Goal: Information Seeking & Learning: Learn about a topic

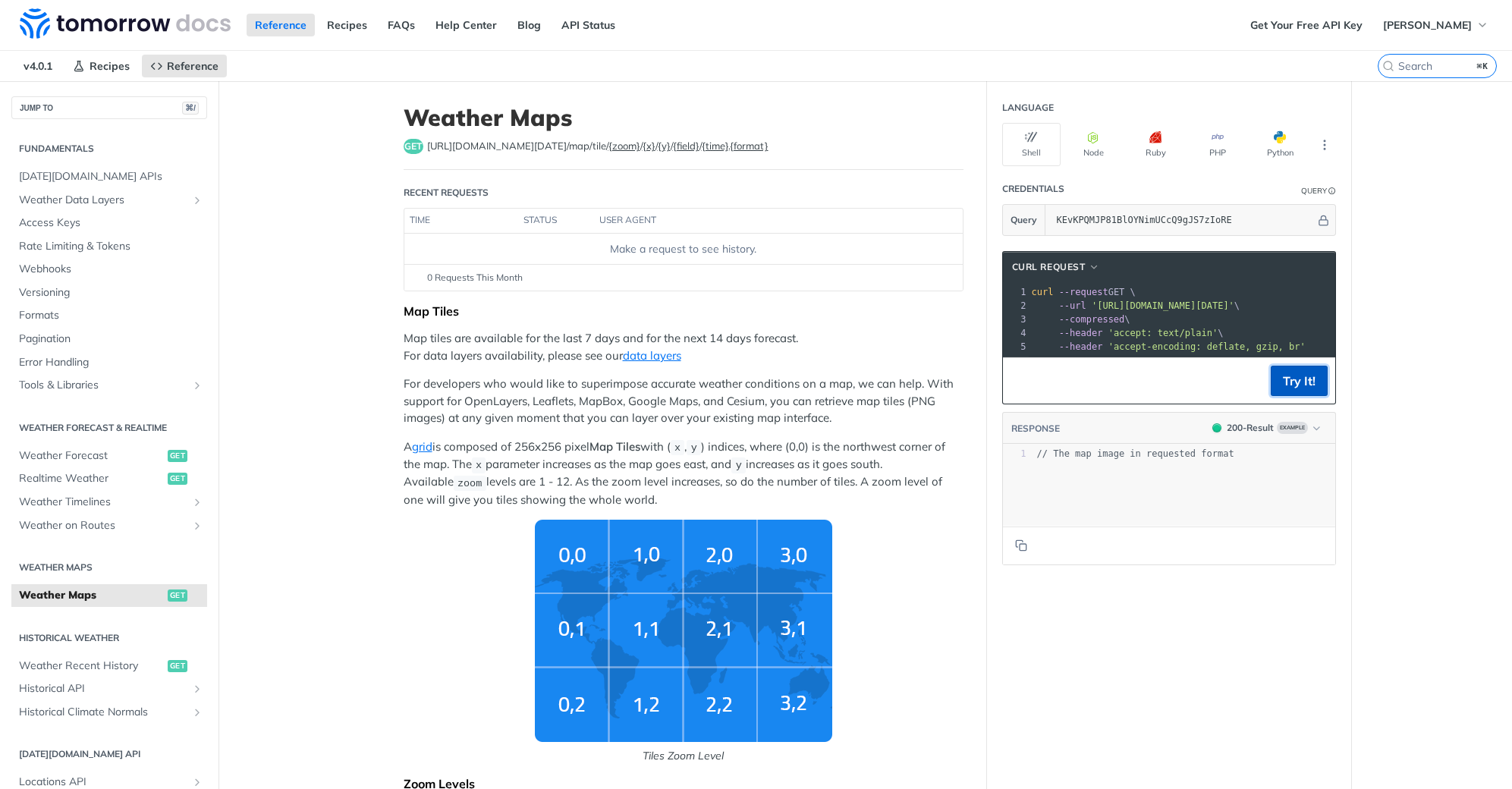
click at [1271, 385] on button "Try It!" at bounding box center [1298, 381] width 57 height 30
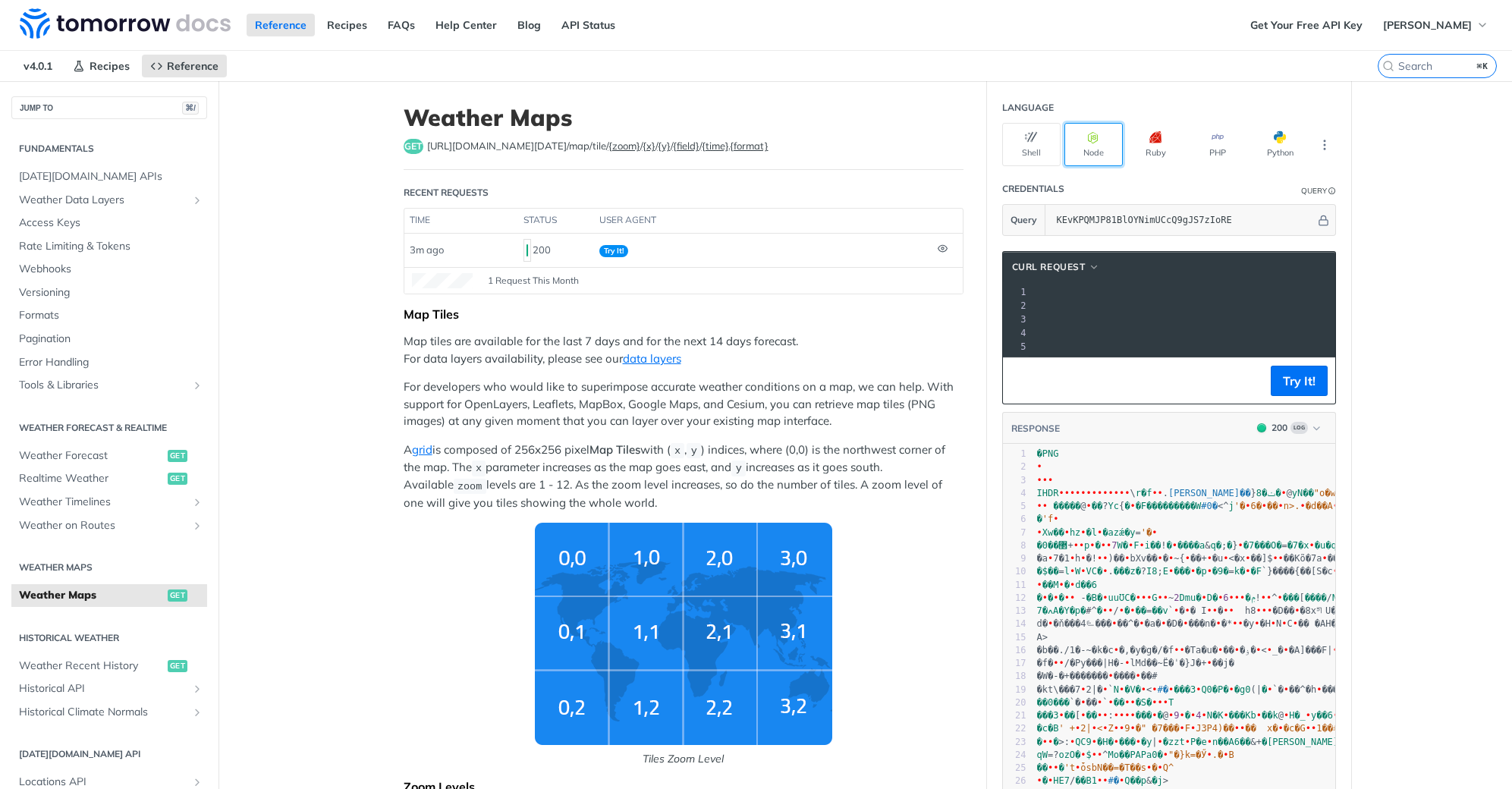
click at [1108, 149] on button "Node" at bounding box center [1093, 145] width 58 height 43
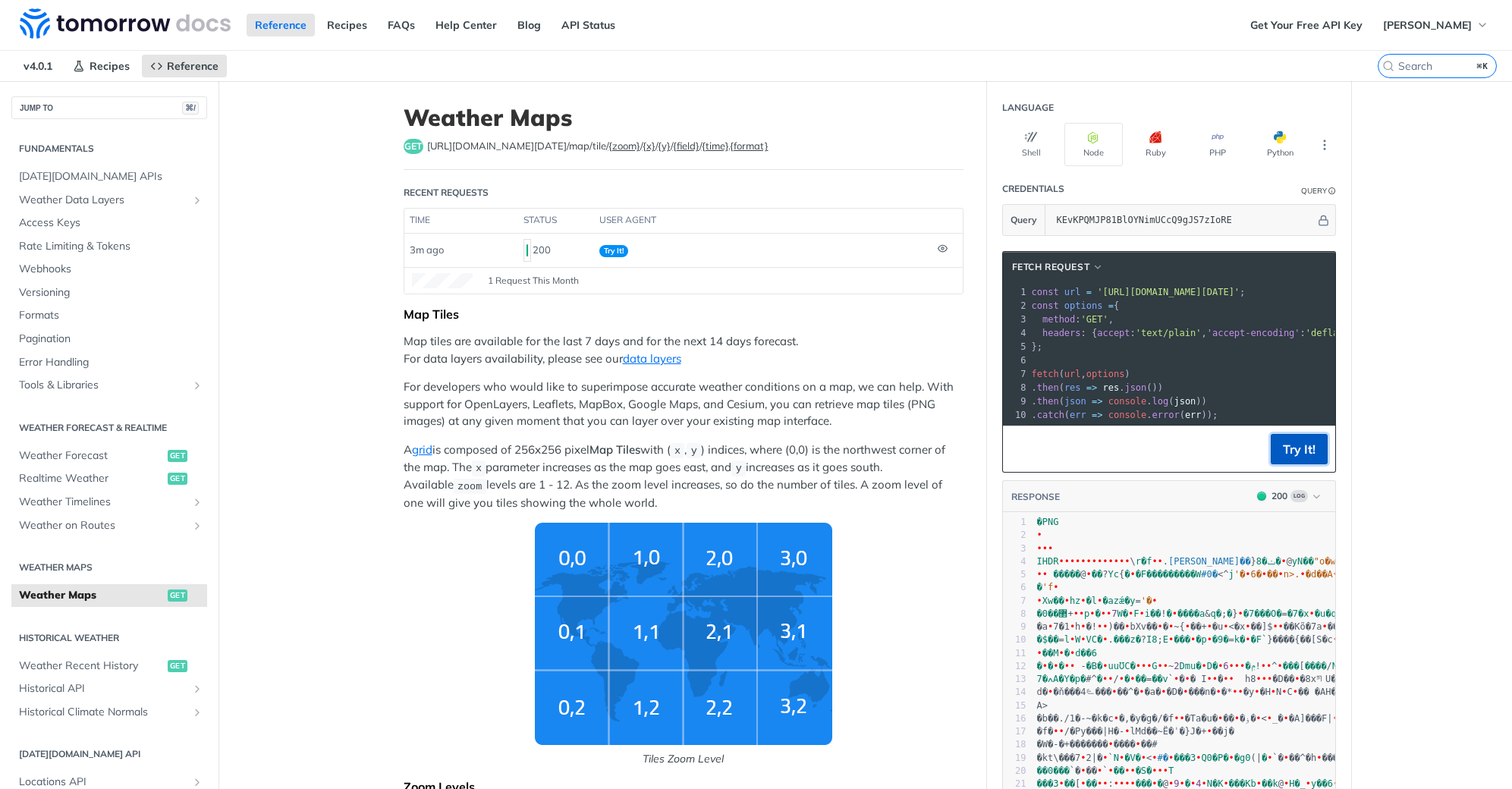
click at [1276, 454] on button "Try It!" at bounding box center [1298, 449] width 57 height 30
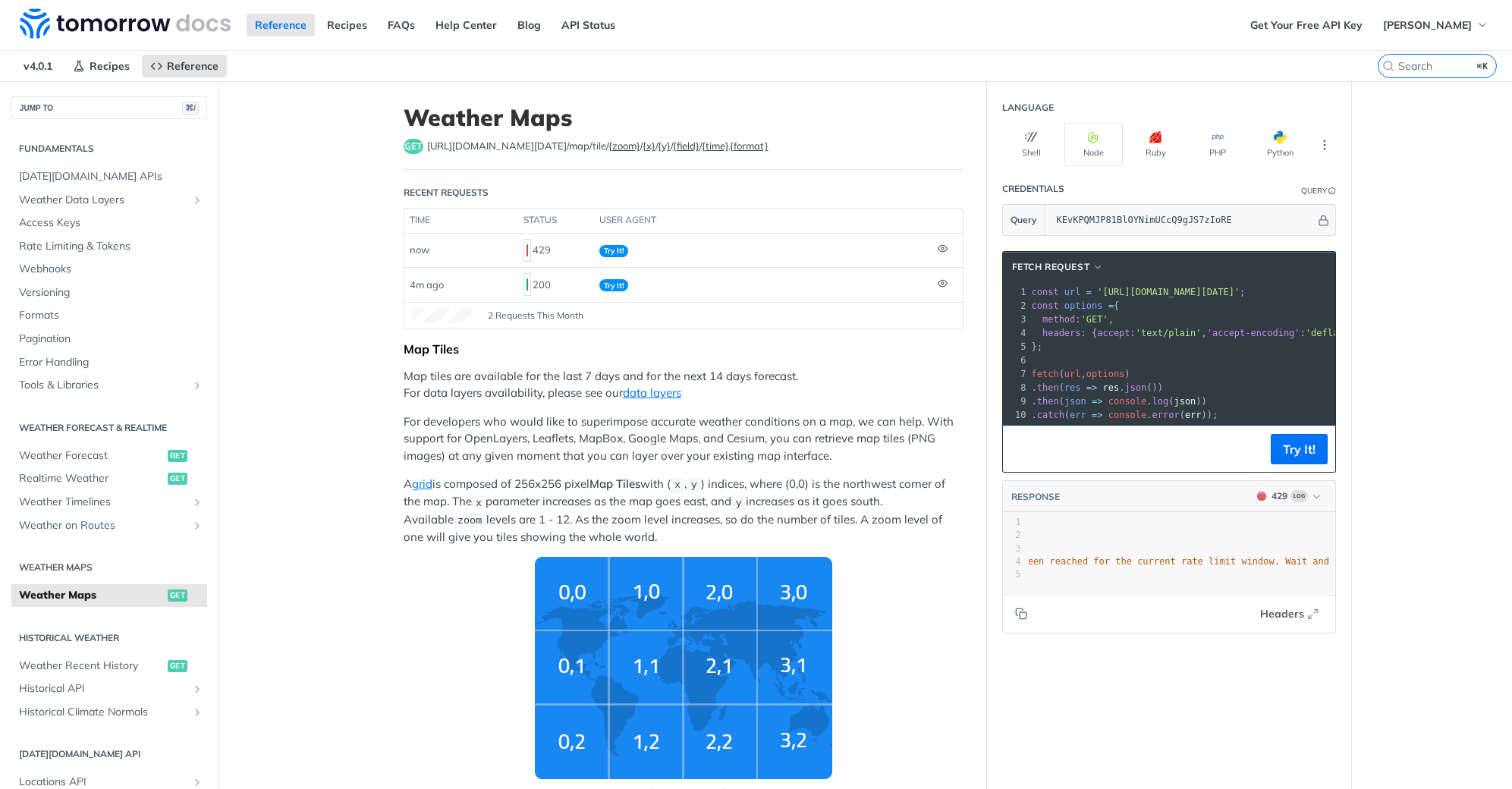
scroll to position [0, 332]
click at [1418, 22] on span "[PERSON_NAME]" at bounding box center [1427, 25] width 89 height 14
click at [1162, 26] on div "Reference Recipes FAQs Help Center Blog API Status" at bounding box center [621, 25] width 1242 height 50
click at [1292, 451] on button "Try It!" at bounding box center [1298, 449] width 57 height 30
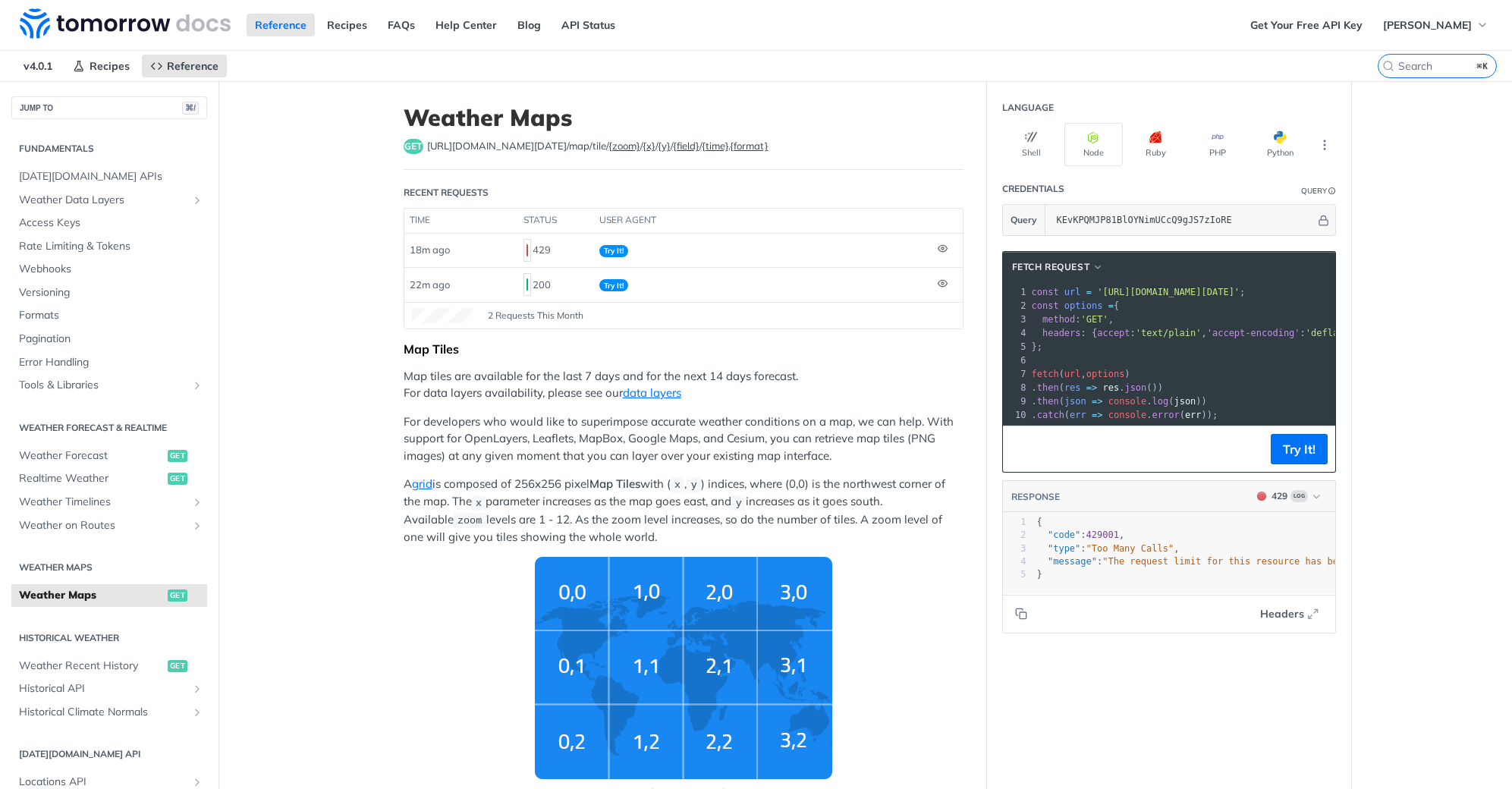
drag, startPoint x: 379, startPoint y: 465, endPoint x: 974, endPoint y: 533, distance: 598.9
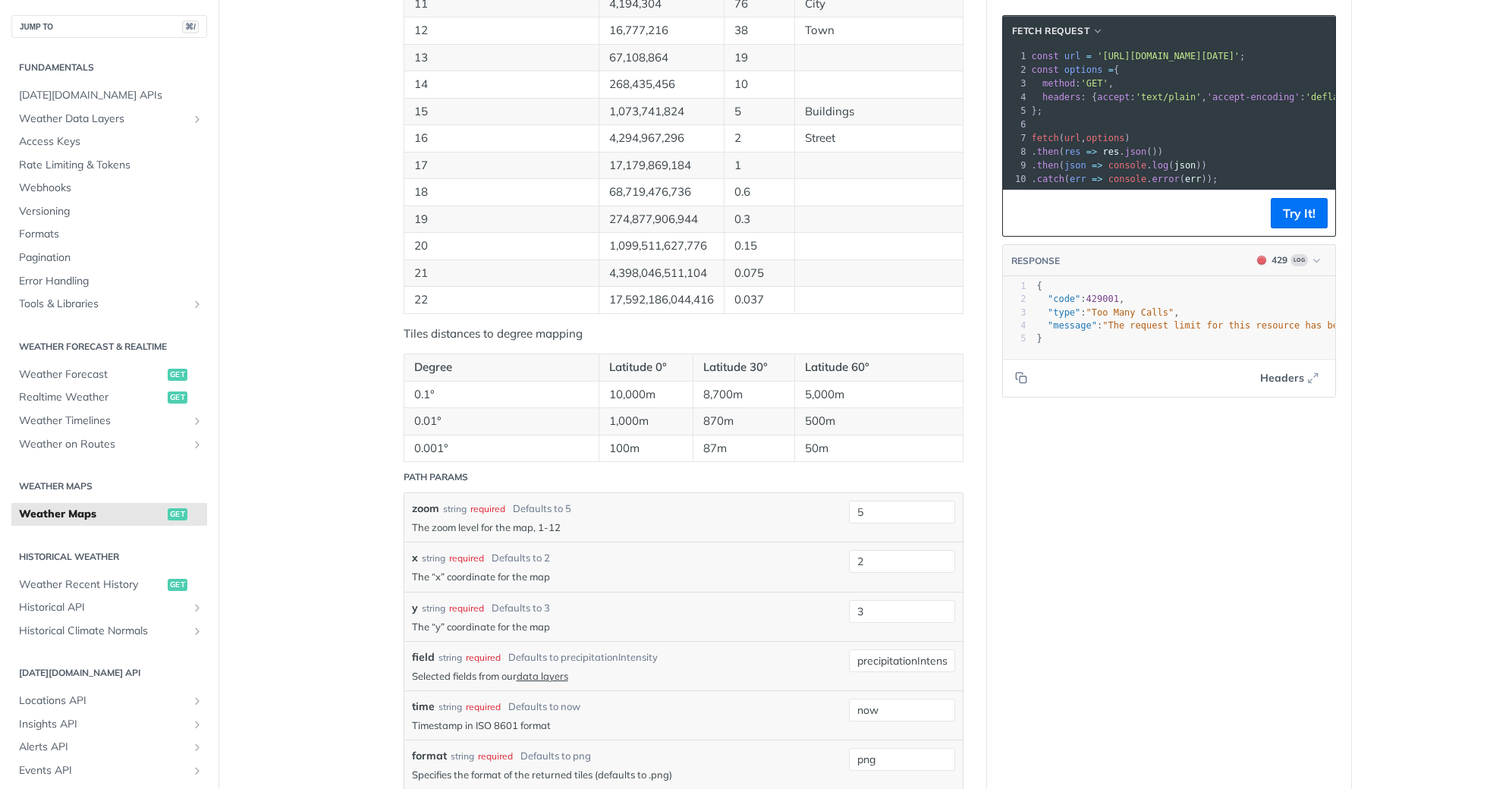
scroll to position [1400, 0]
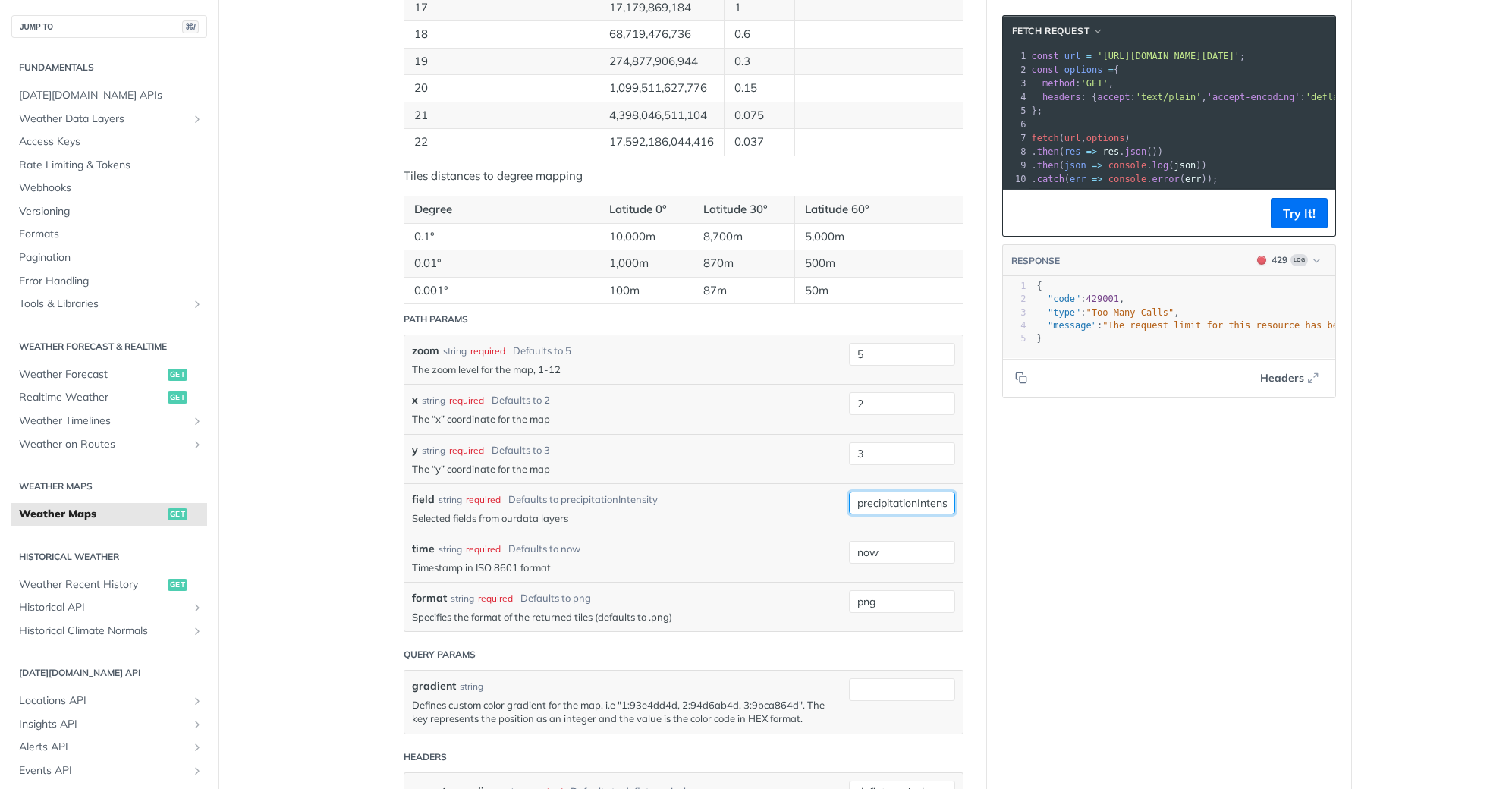
click at [902, 495] on input "precipitationIntensity" at bounding box center [902, 503] width 106 height 22
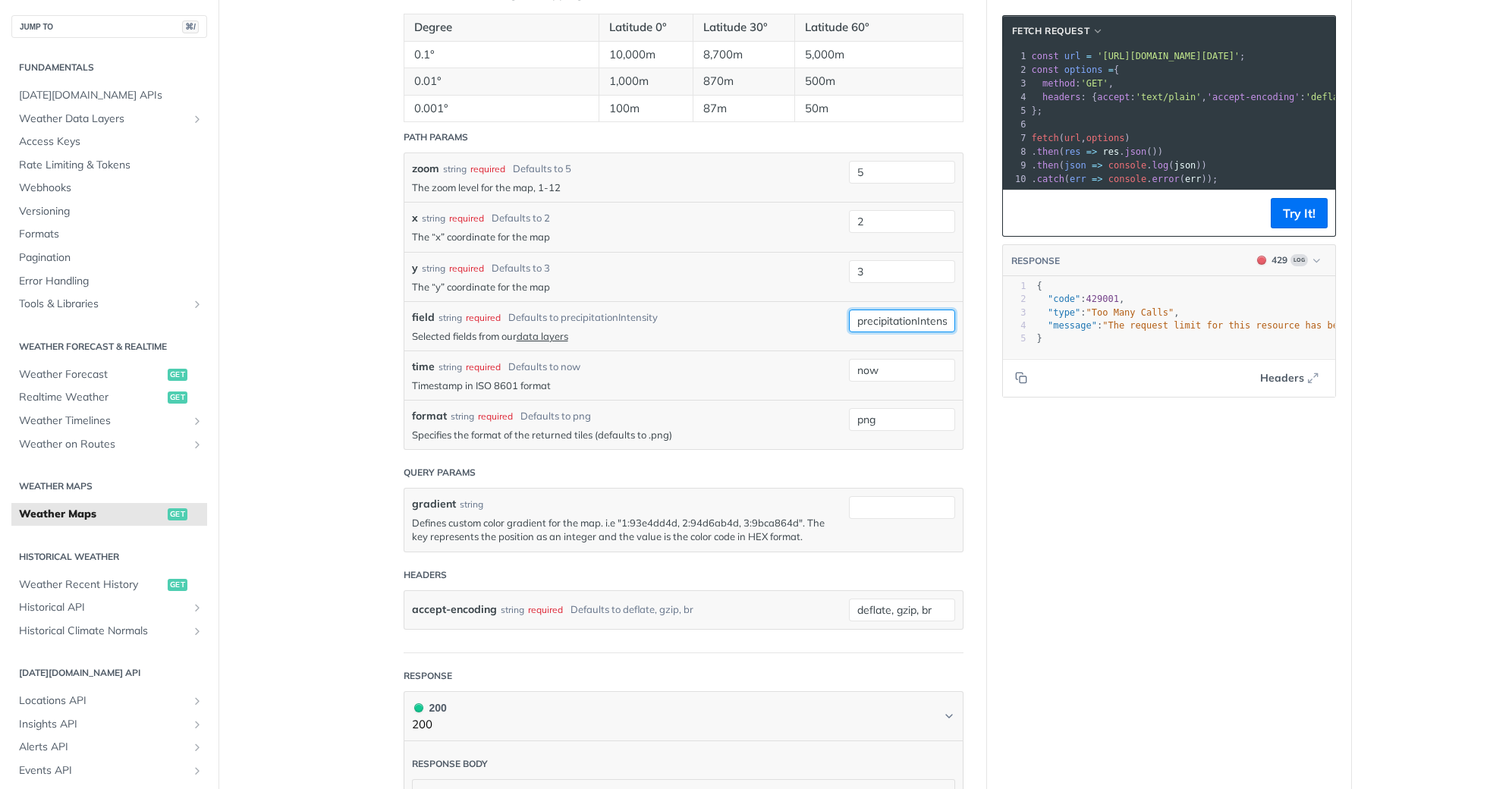
click at [910, 323] on input "precipitationIntensity" at bounding box center [902, 321] width 106 height 22
type input "snowDepth"
click at [1290, 216] on button "Try It!" at bounding box center [1298, 213] width 57 height 30
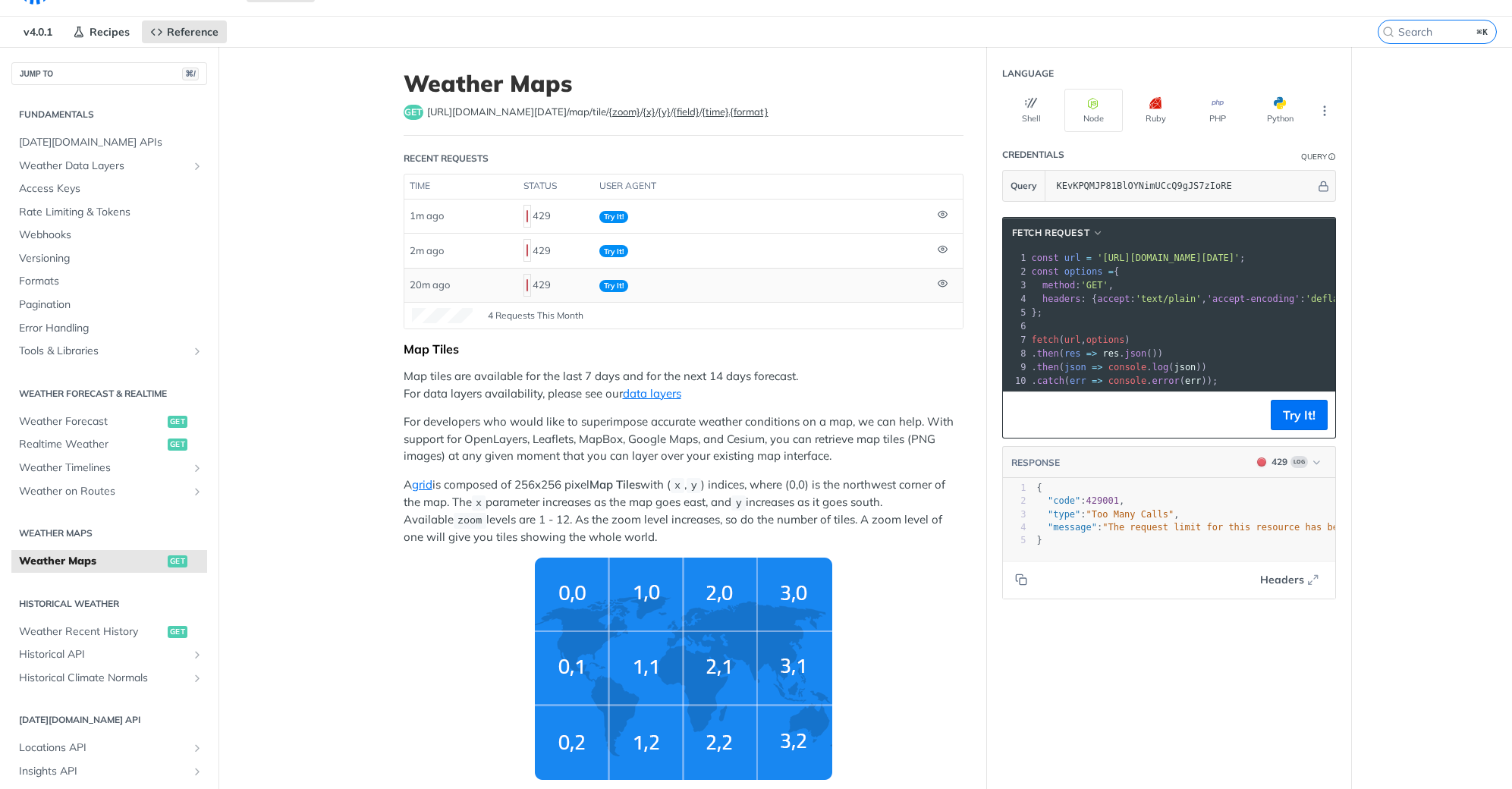
scroll to position [0, 0]
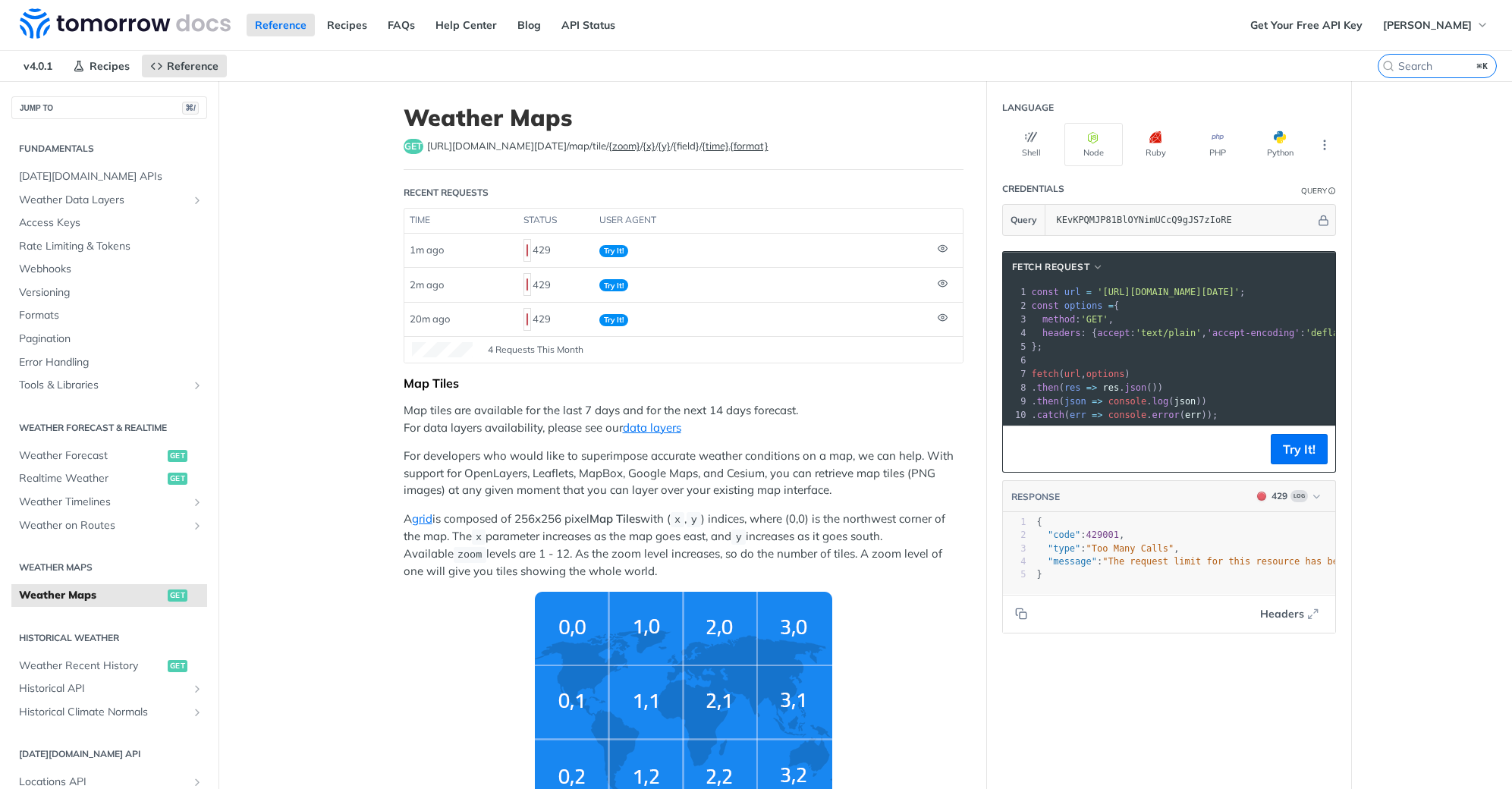
click at [673, 146] on label "{field}" at bounding box center [686, 145] width 26 height 12
click at [673, 146] on label "{field}" at bounding box center [686, 145] width 26 height 12
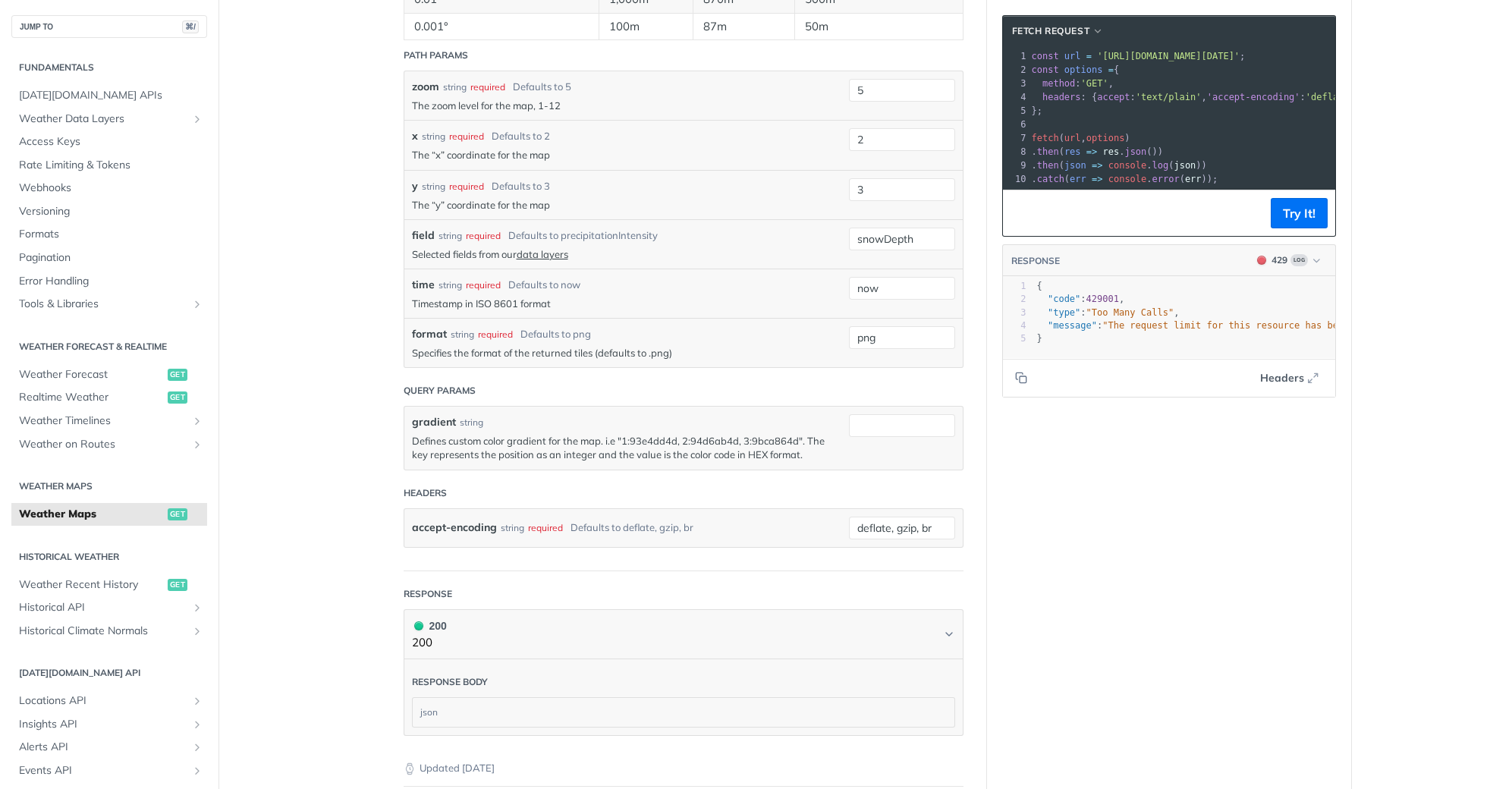
scroll to position [1639, 0]
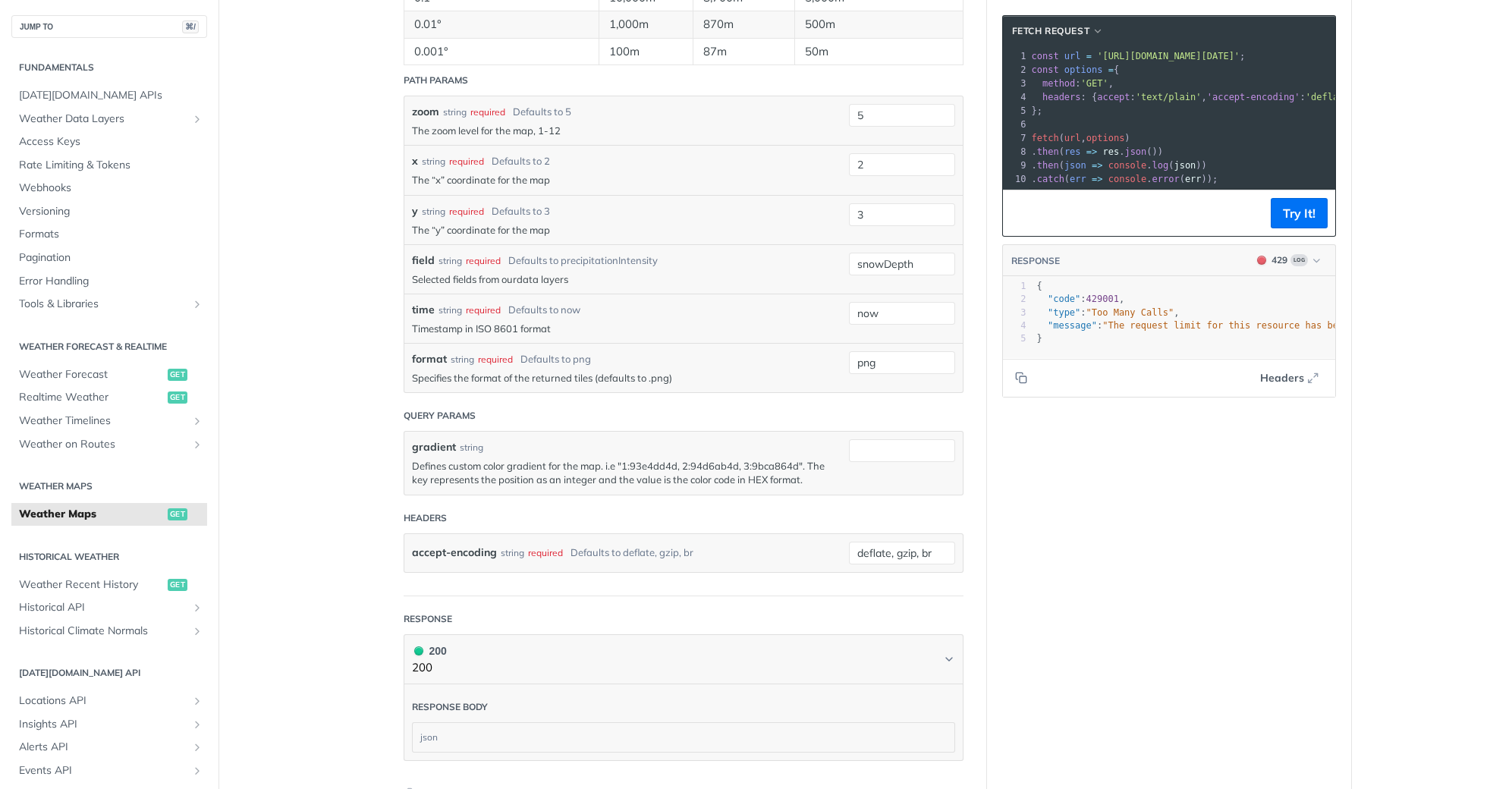
click at [550, 278] on link "data layers" at bounding box center [542, 278] width 51 height 12
click at [545, 276] on link "data layers" at bounding box center [542, 278] width 51 height 12
click at [538, 279] on link "data layers" at bounding box center [542, 278] width 51 height 12
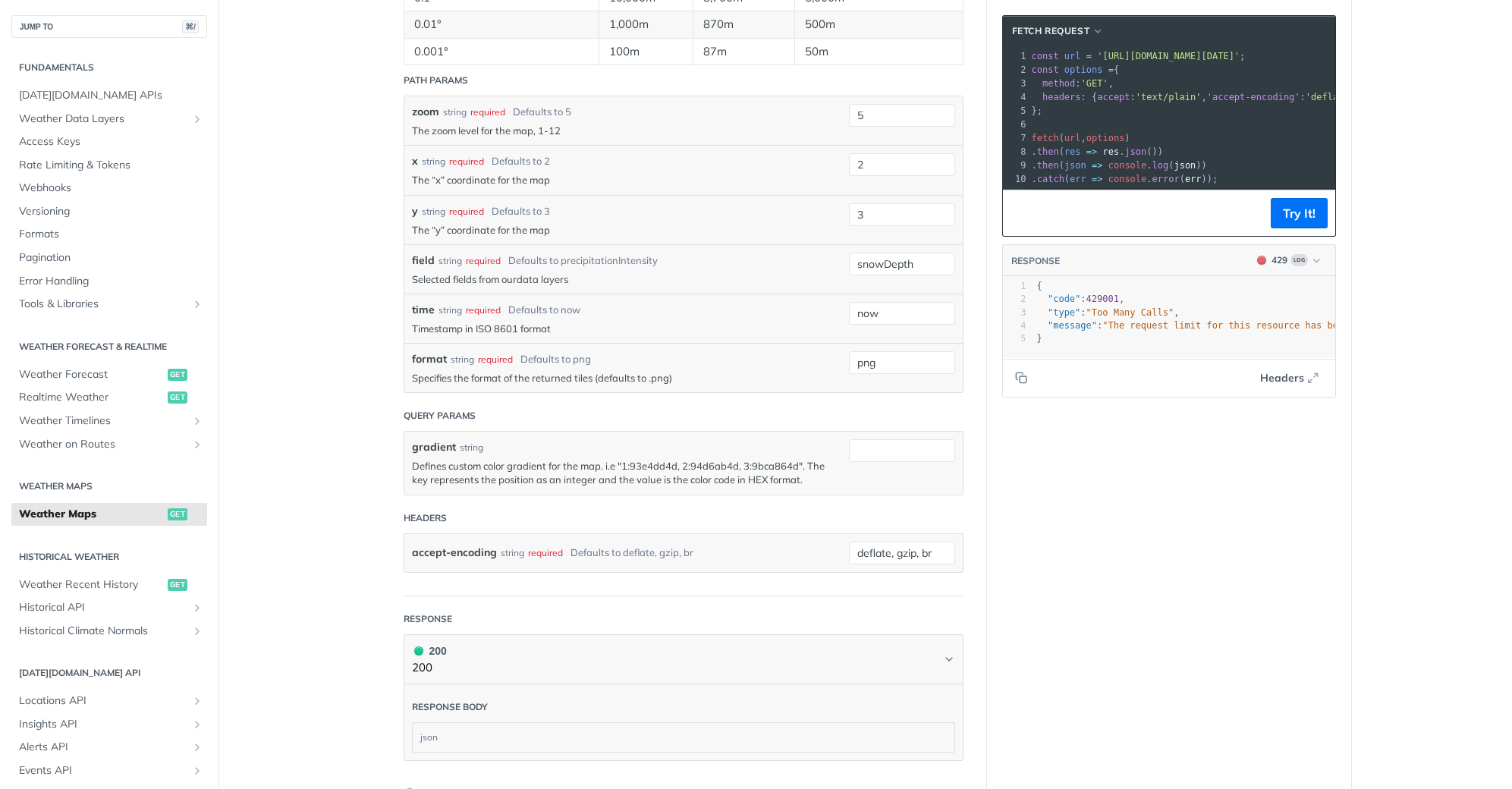
click at [538, 279] on link "data layers" at bounding box center [542, 278] width 51 height 12
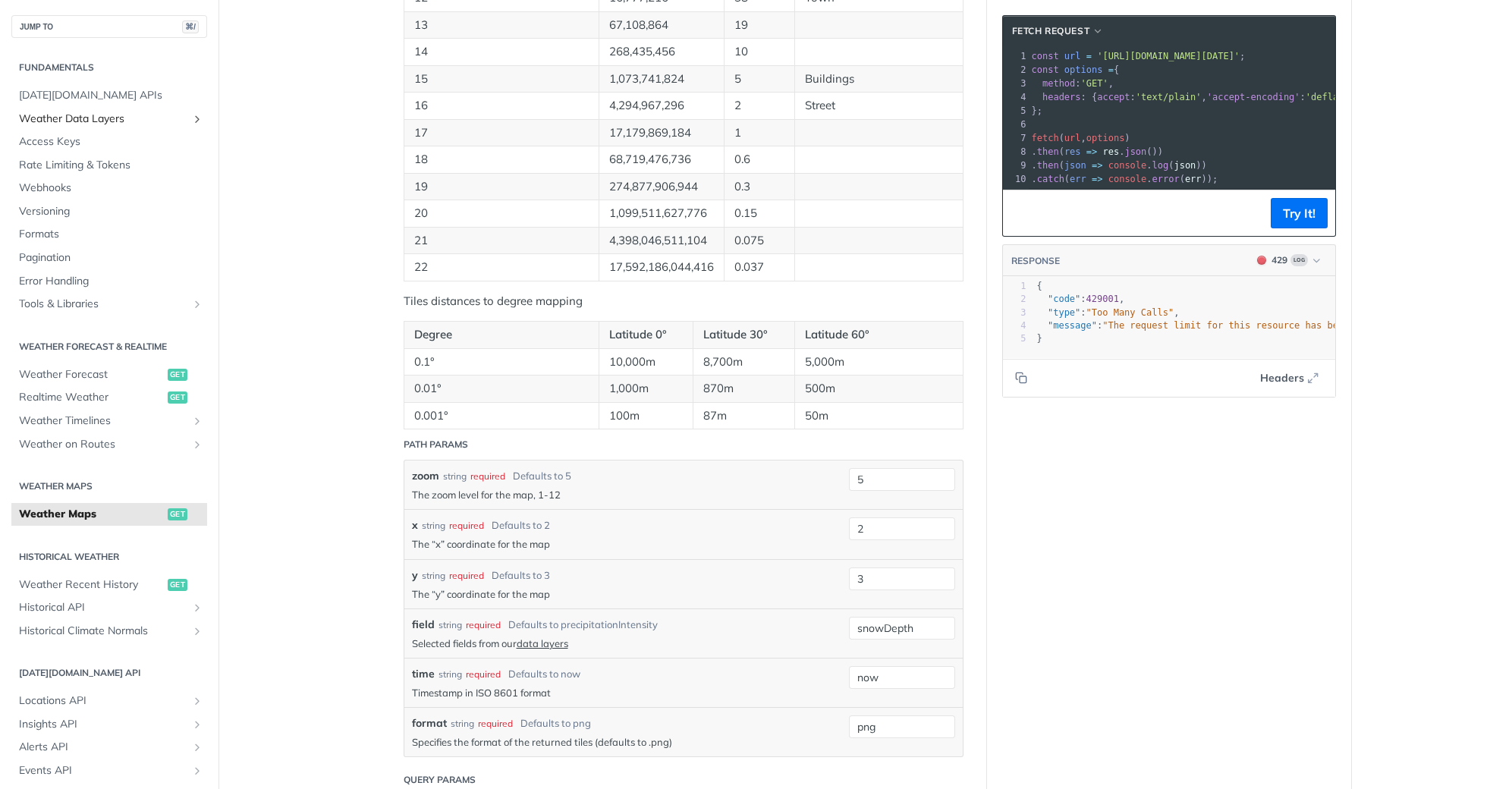
click at [114, 125] on span "Weather Data Layers" at bounding box center [103, 118] width 169 height 15
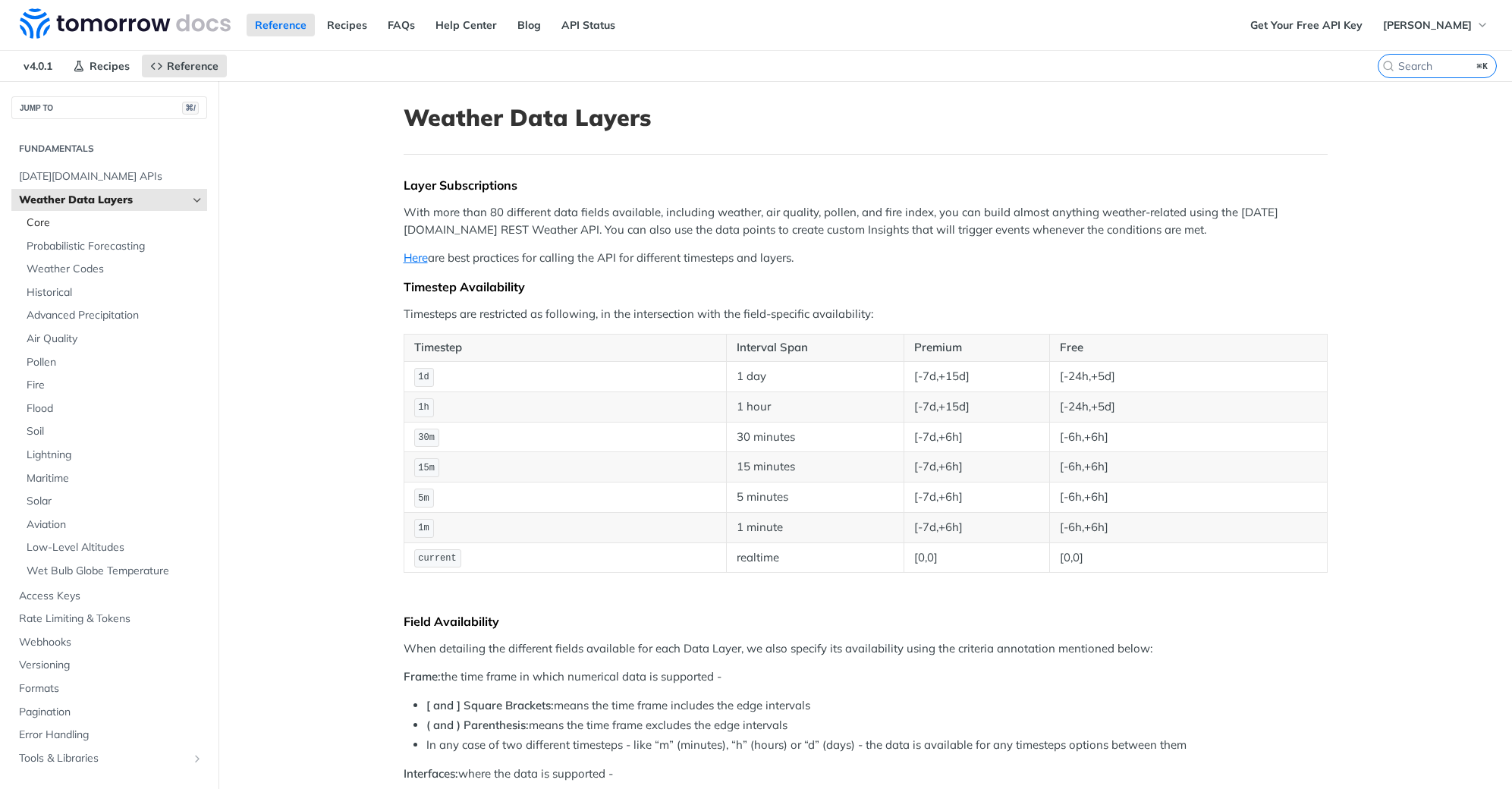
click at [114, 226] on span "Core" at bounding box center [114, 222] width 177 height 15
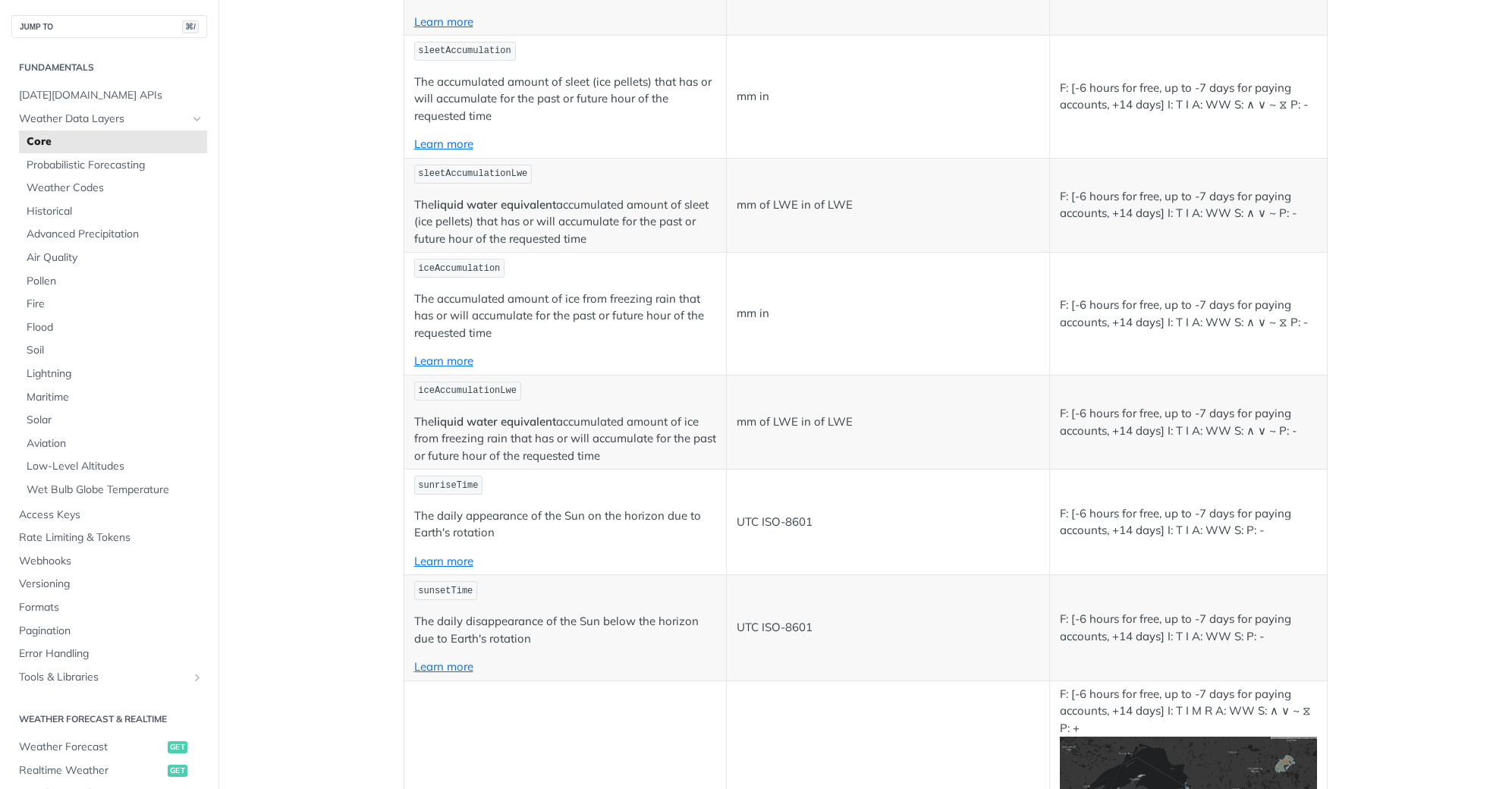
scroll to position [4339, 0]
